Goal: Transaction & Acquisition: Purchase product/service

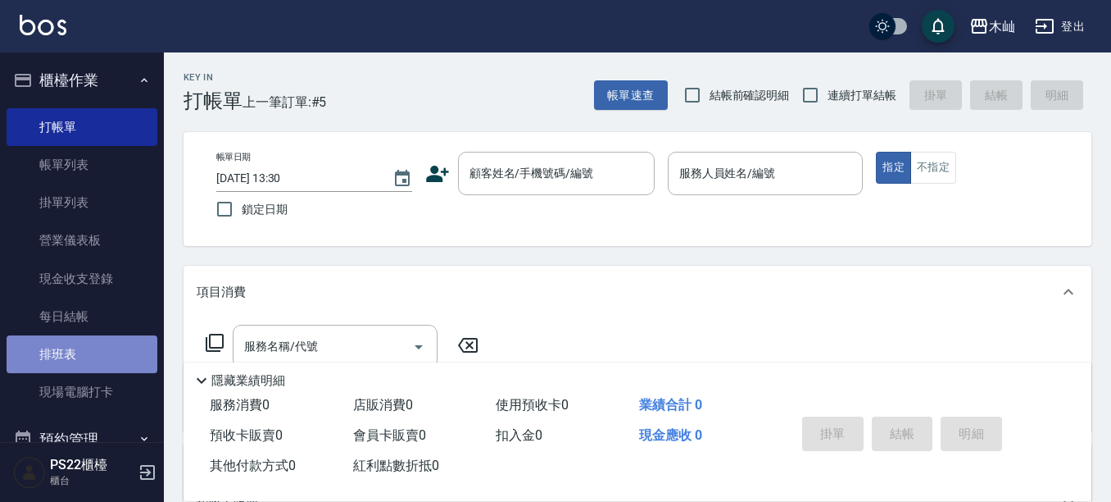
click at [82, 341] on link "排班表" at bounding box center [82, 354] width 151 height 38
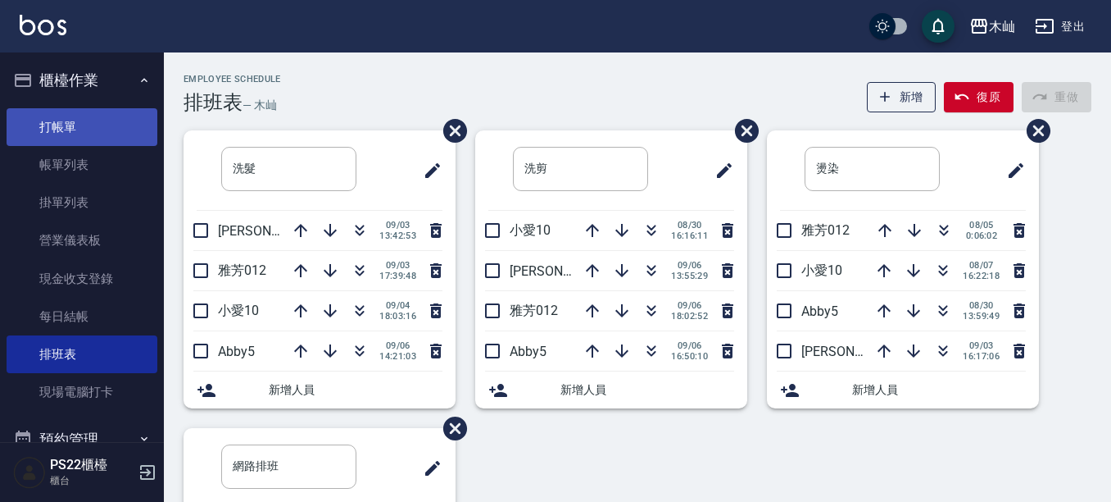
click at [98, 127] on link "打帳單" at bounding box center [82, 127] width 151 height 38
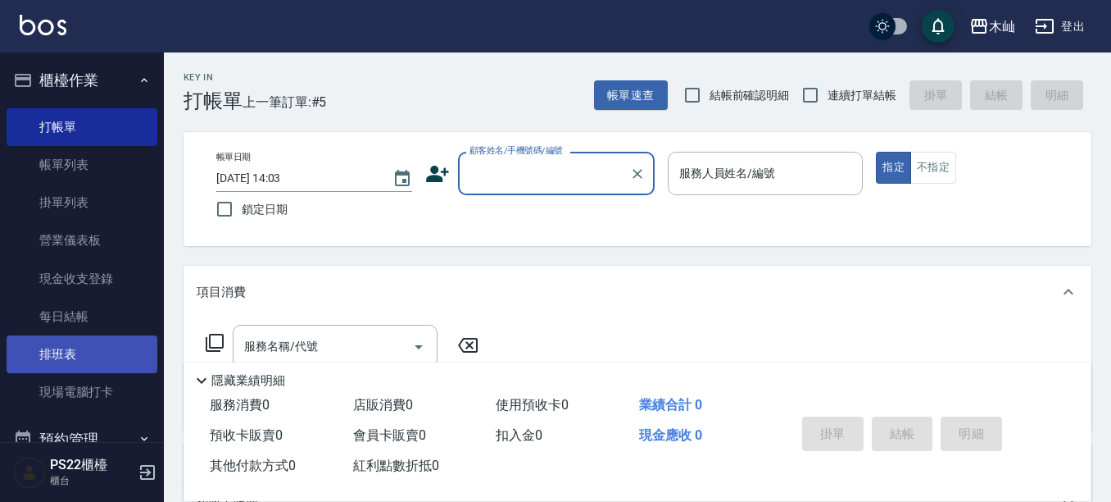
click at [97, 359] on link "排班表" at bounding box center [82, 354] width 151 height 38
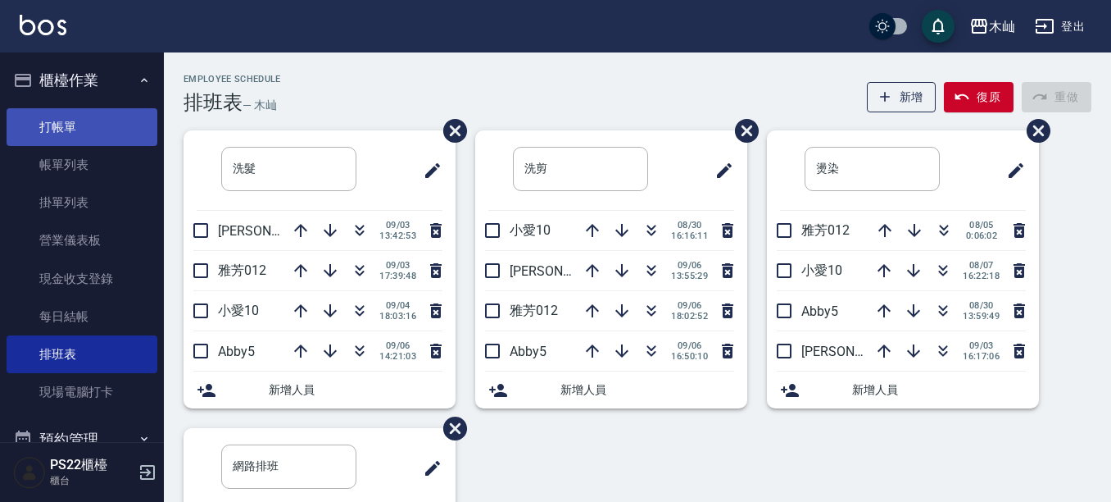
click at [88, 123] on link "打帳單" at bounding box center [82, 127] width 151 height 38
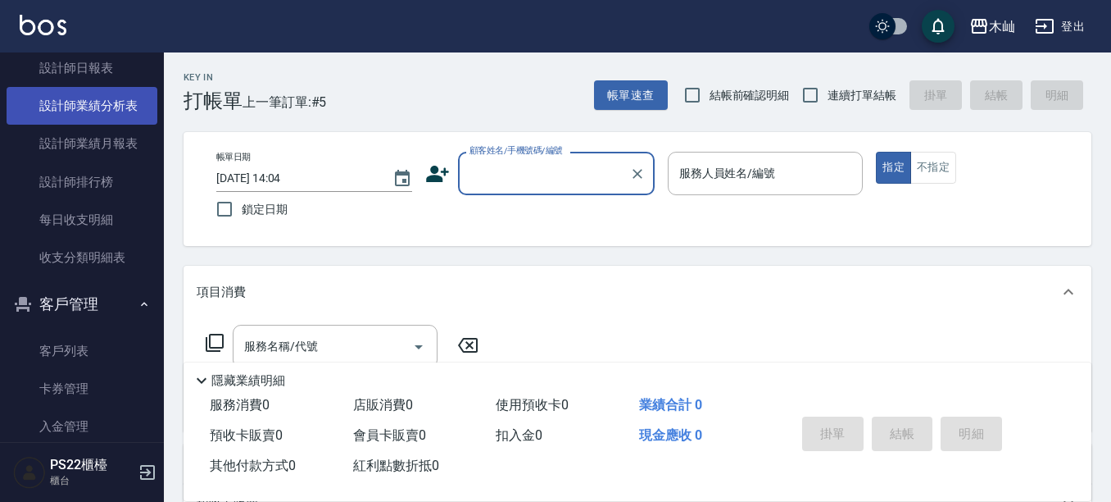
scroll to position [738, 0]
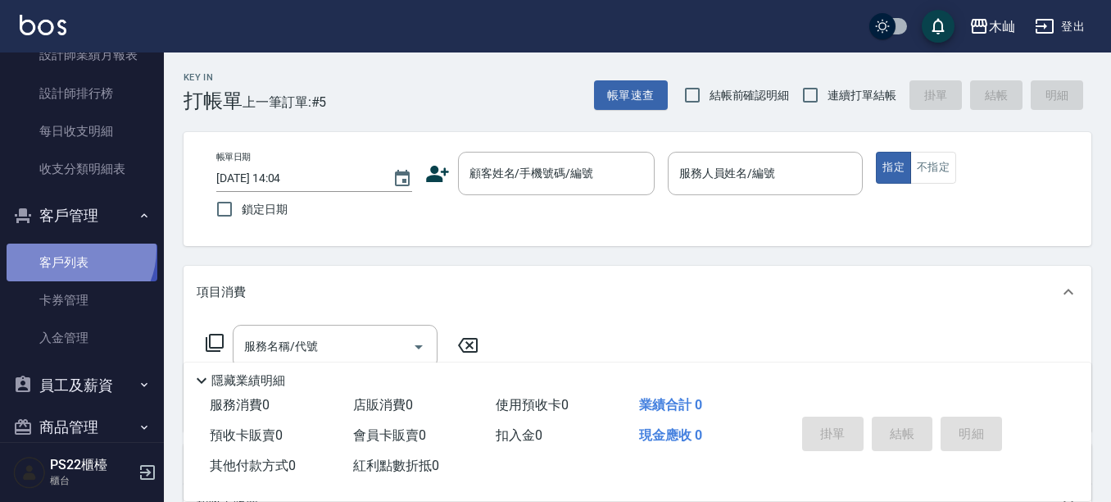
click at [70, 250] on link "客戶列表" at bounding box center [82, 262] width 151 height 38
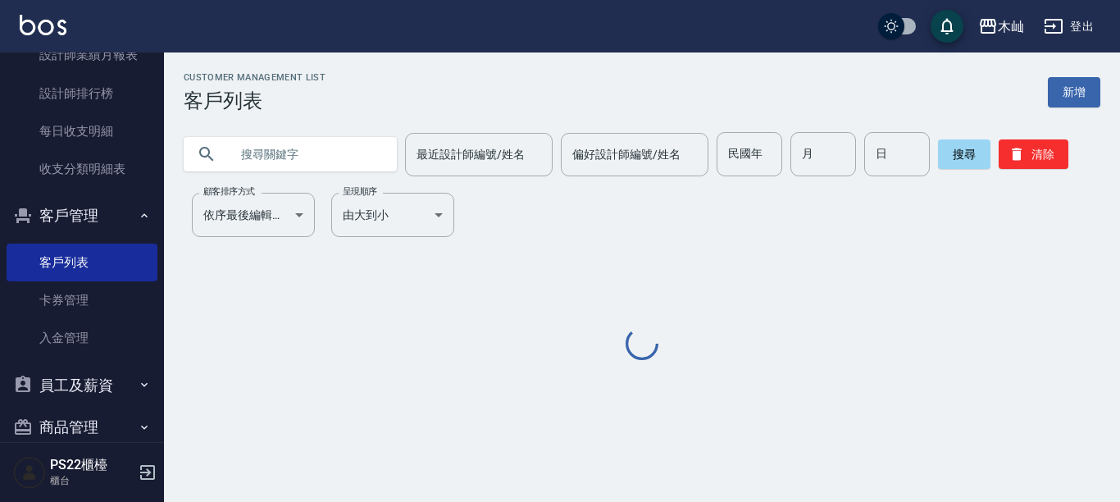
click at [313, 165] on input "text" at bounding box center [307, 154] width 154 height 44
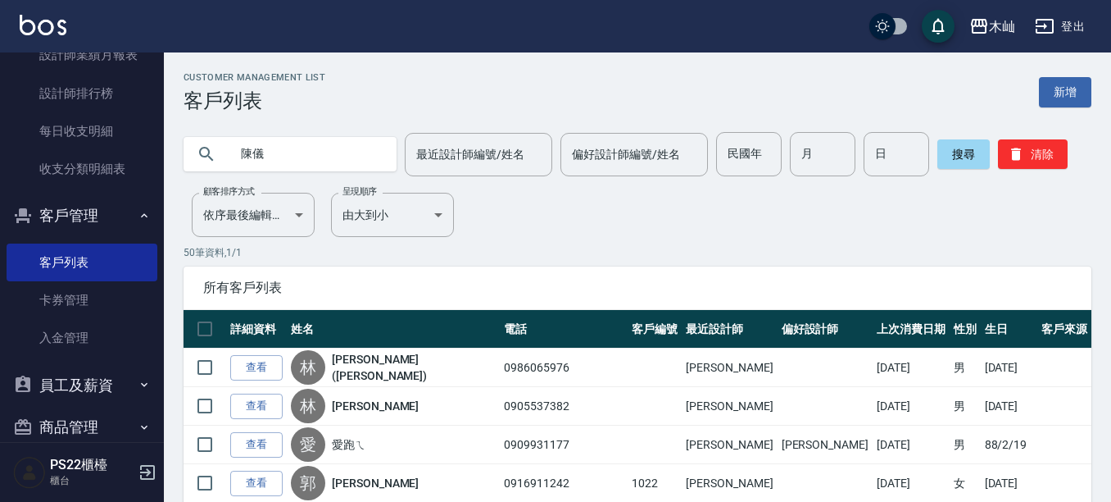
type input "陳儀"
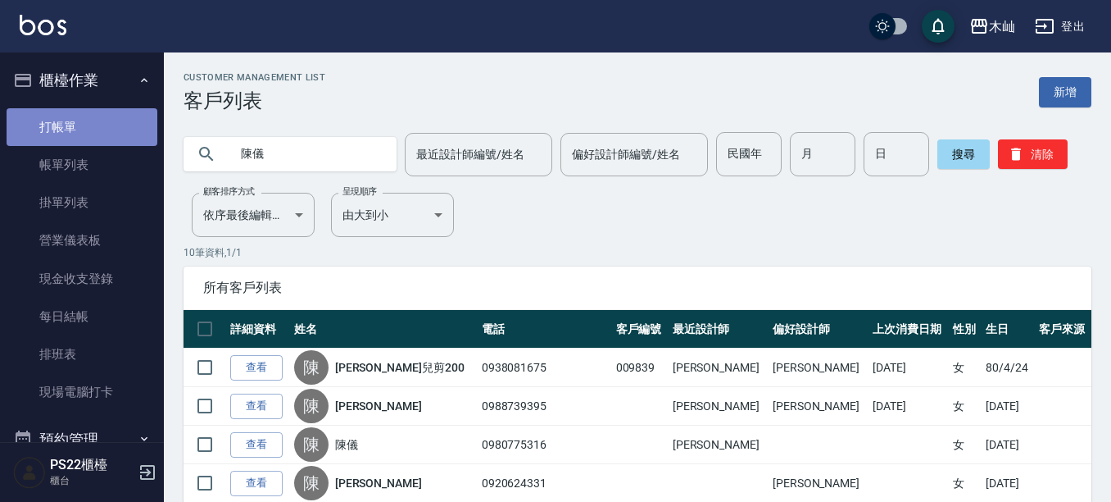
click at [103, 118] on link "打帳單" at bounding box center [82, 127] width 151 height 38
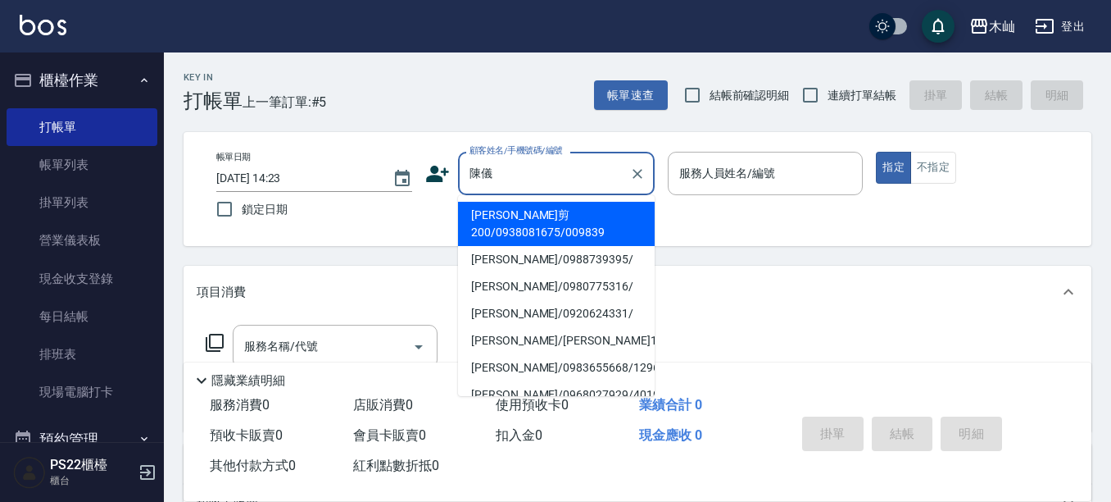
click at [506, 230] on li "[PERSON_NAME]剪200/0938081675/009839" at bounding box center [556, 224] width 197 height 44
type input "[PERSON_NAME]剪200/0938081675/009839"
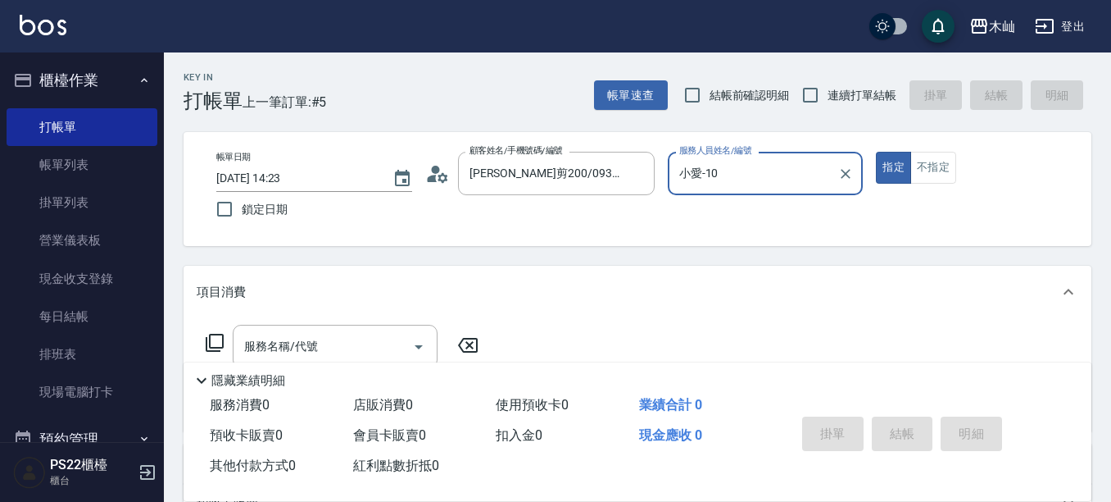
type input "小愛-10"
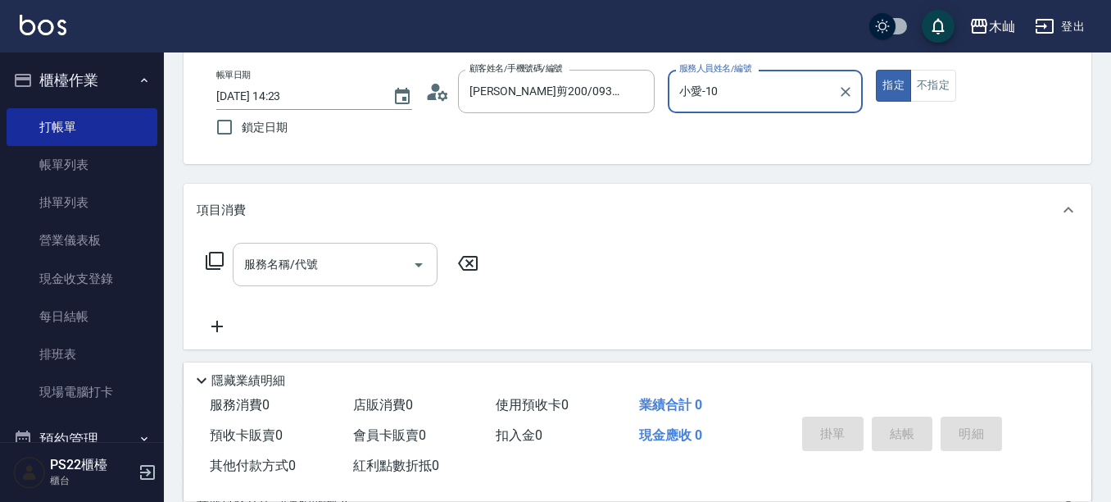
drag, startPoint x: 359, startPoint y: 283, endPoint x: 380, endPoint y: 253, distance: 35.9
click at [360, 281] on div "服務名稱/代號" at bounding box center [335, 264] width 205 height 43
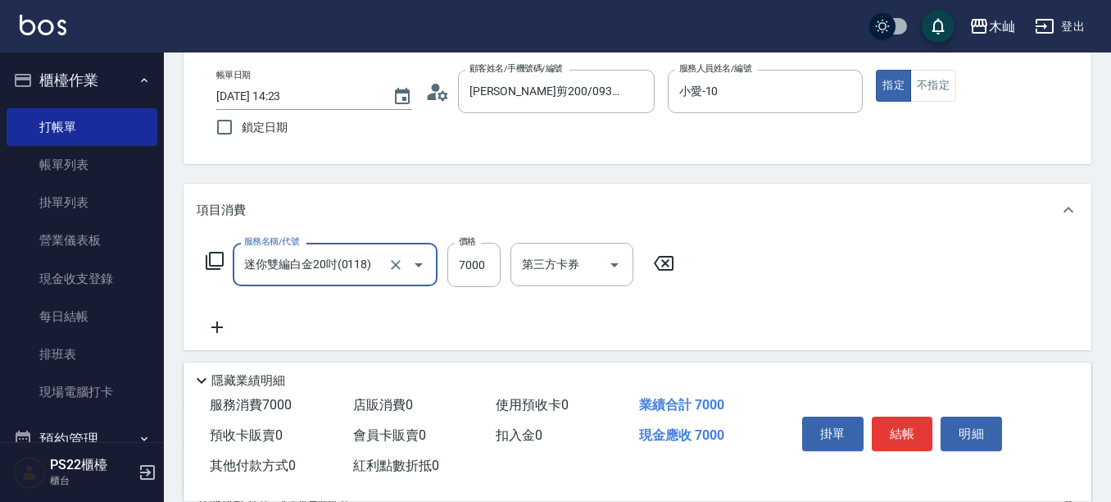
type input "迷你雙編白金20吋(0118)"
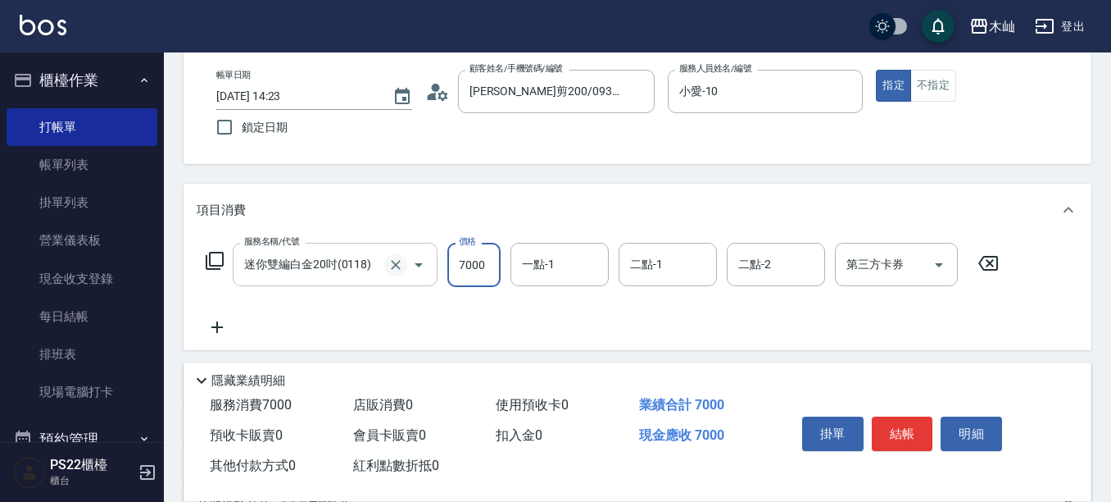
click at [396, 262] on icon "Clear" at bounding box center [396, 265] width 16 height 16
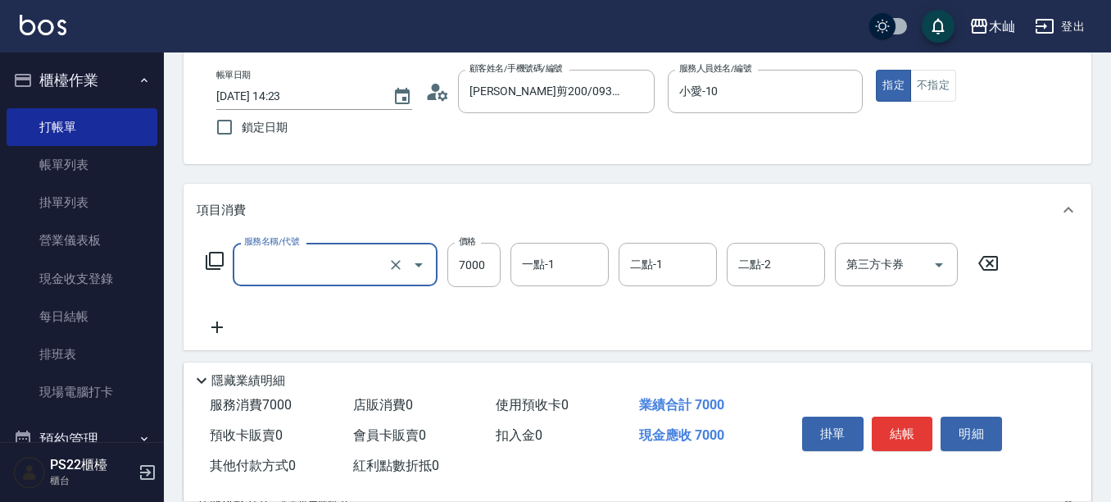
click at [329, 257] on input "服務名稱/代號" at bounding box center [312, 264] width 144 height 29
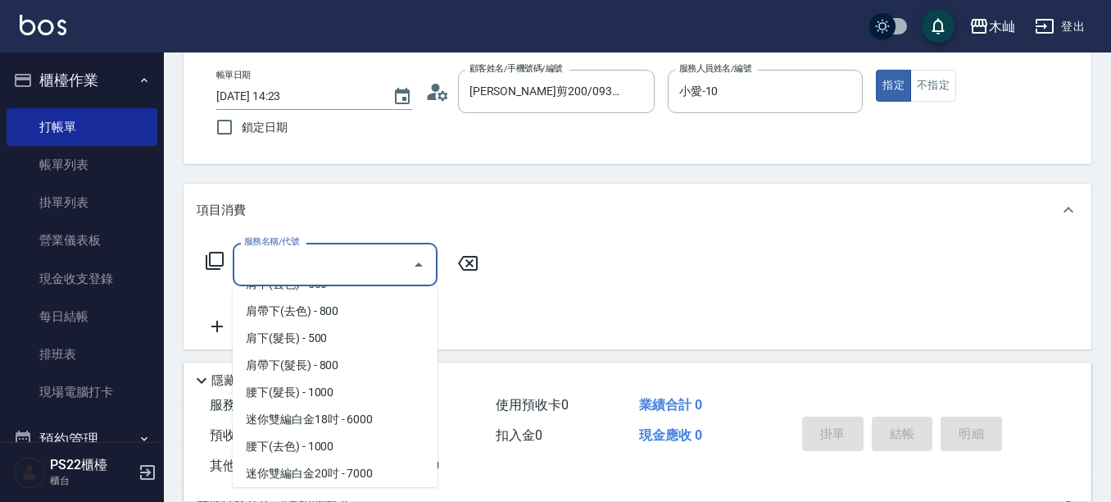
scroll to position [0, 0]
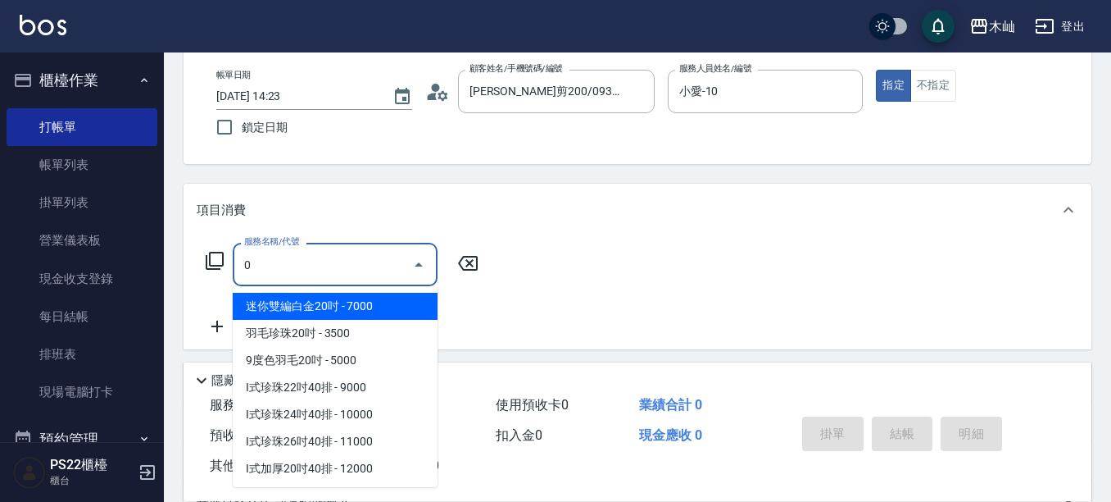
type input "02"
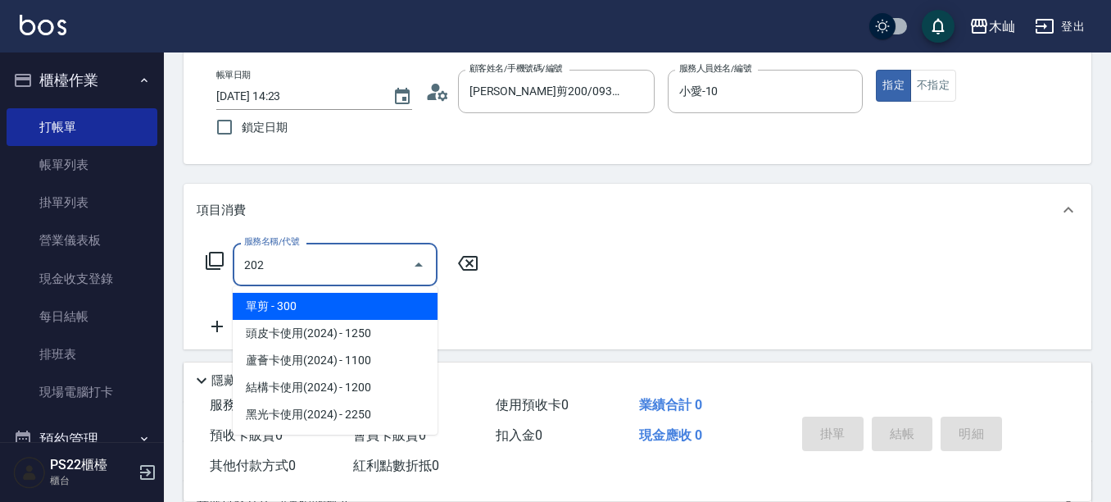
type input "單剪(202)"
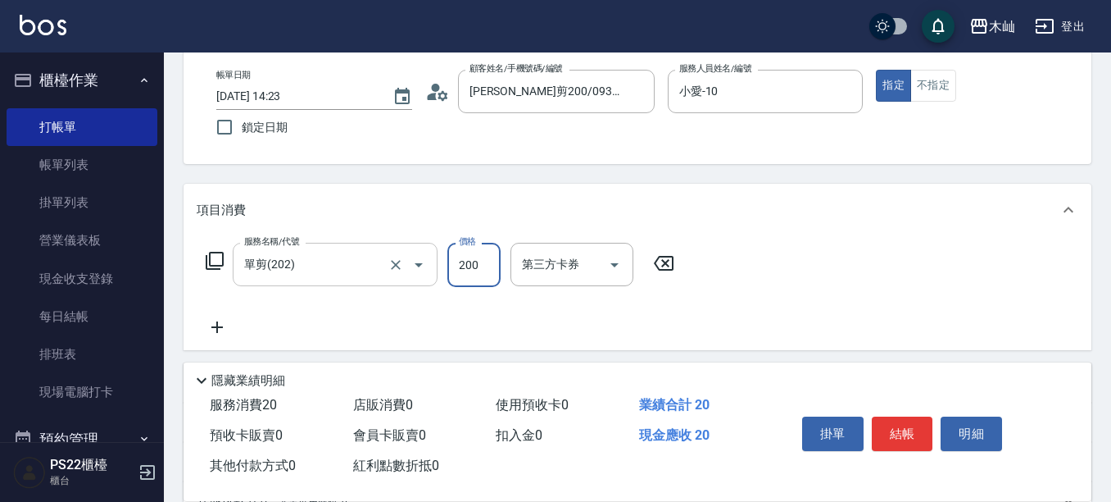
type input "200"
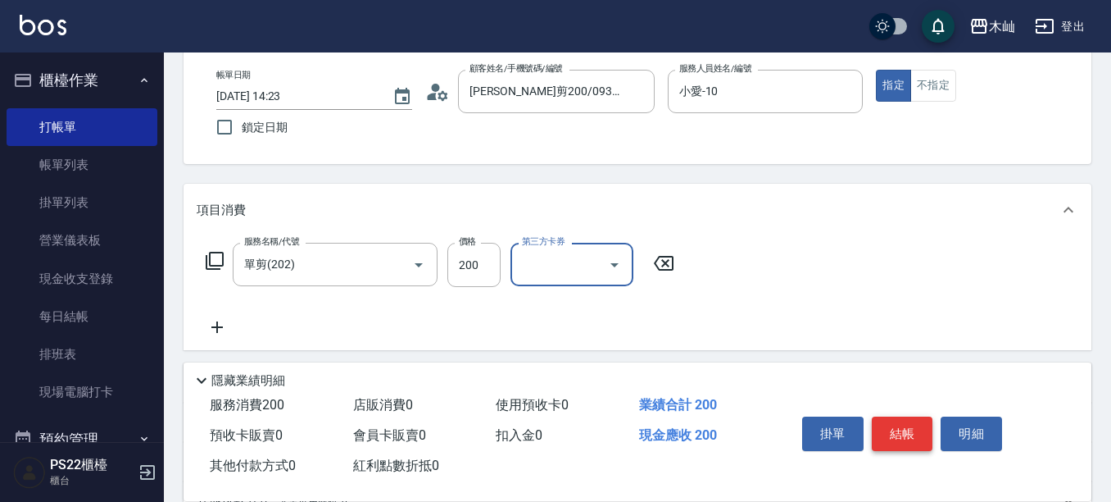
click at [915, 432] on button "結帳" at bounding box center [902, 433] width 61 height 34
